Goal: Check status

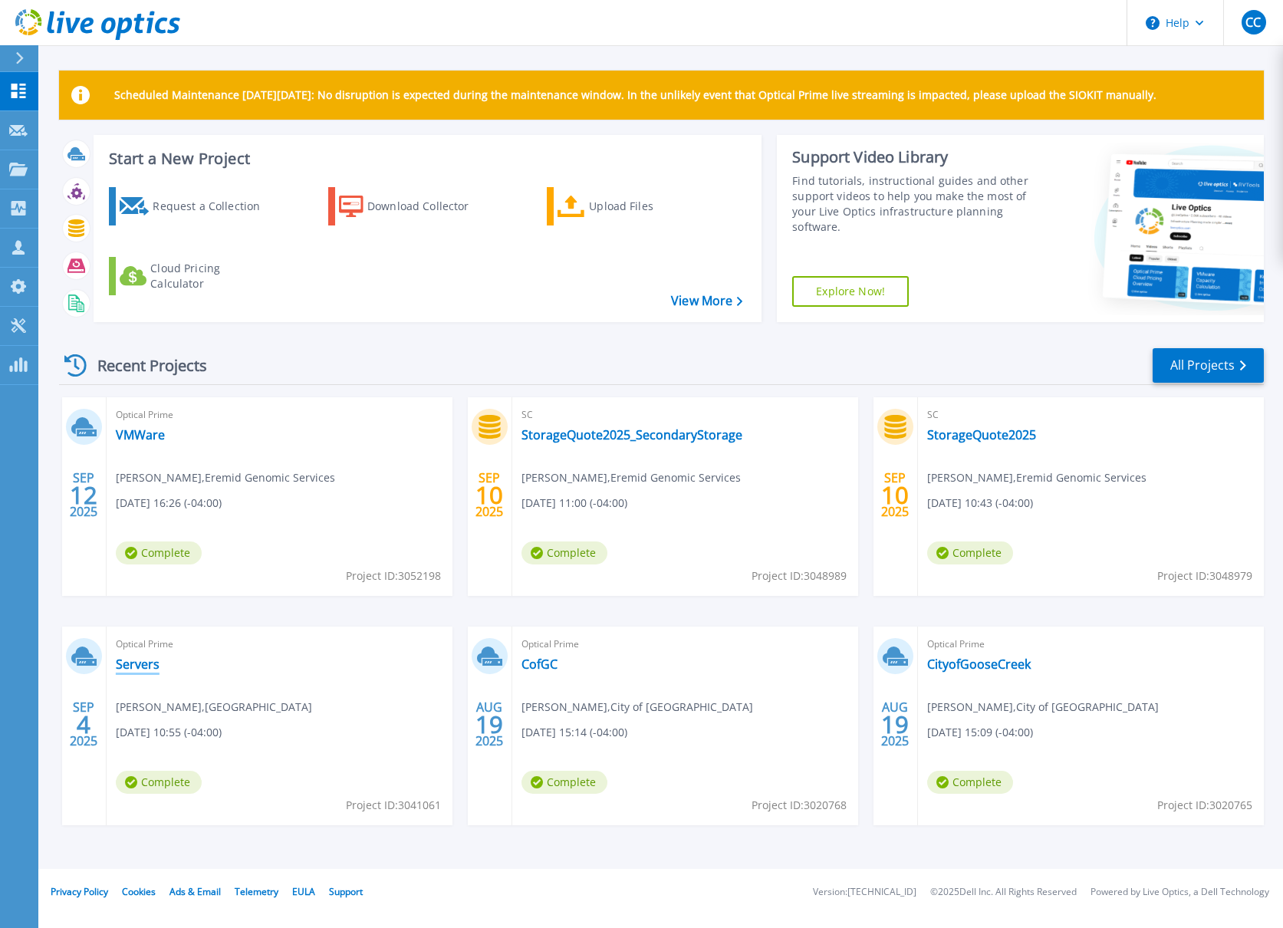
click at [141, 662] on link "Servers" at bounding box center [138, 664] width 44 height 15
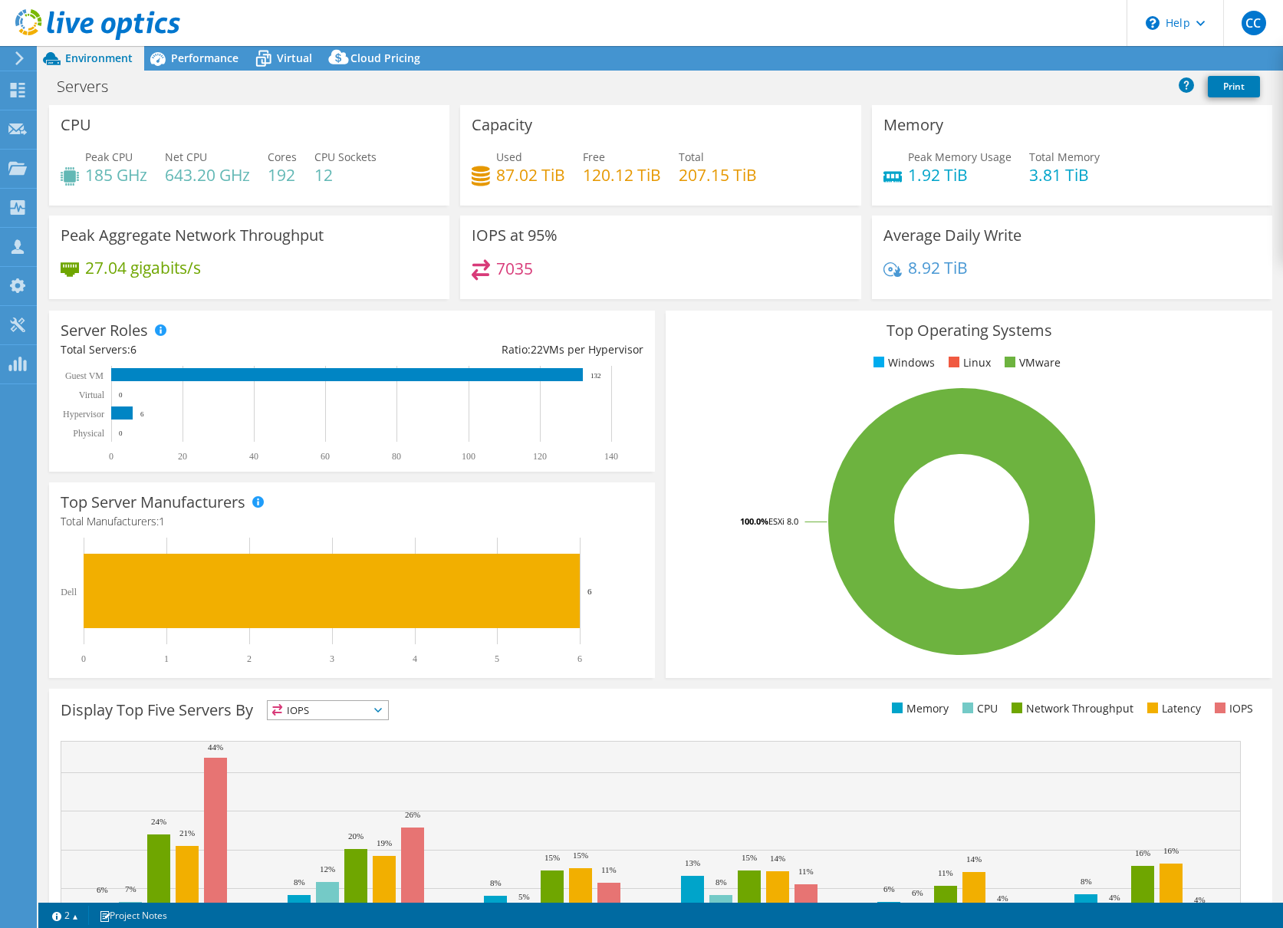
select select "USD"
